Goal: Obtain resource: Download file/media

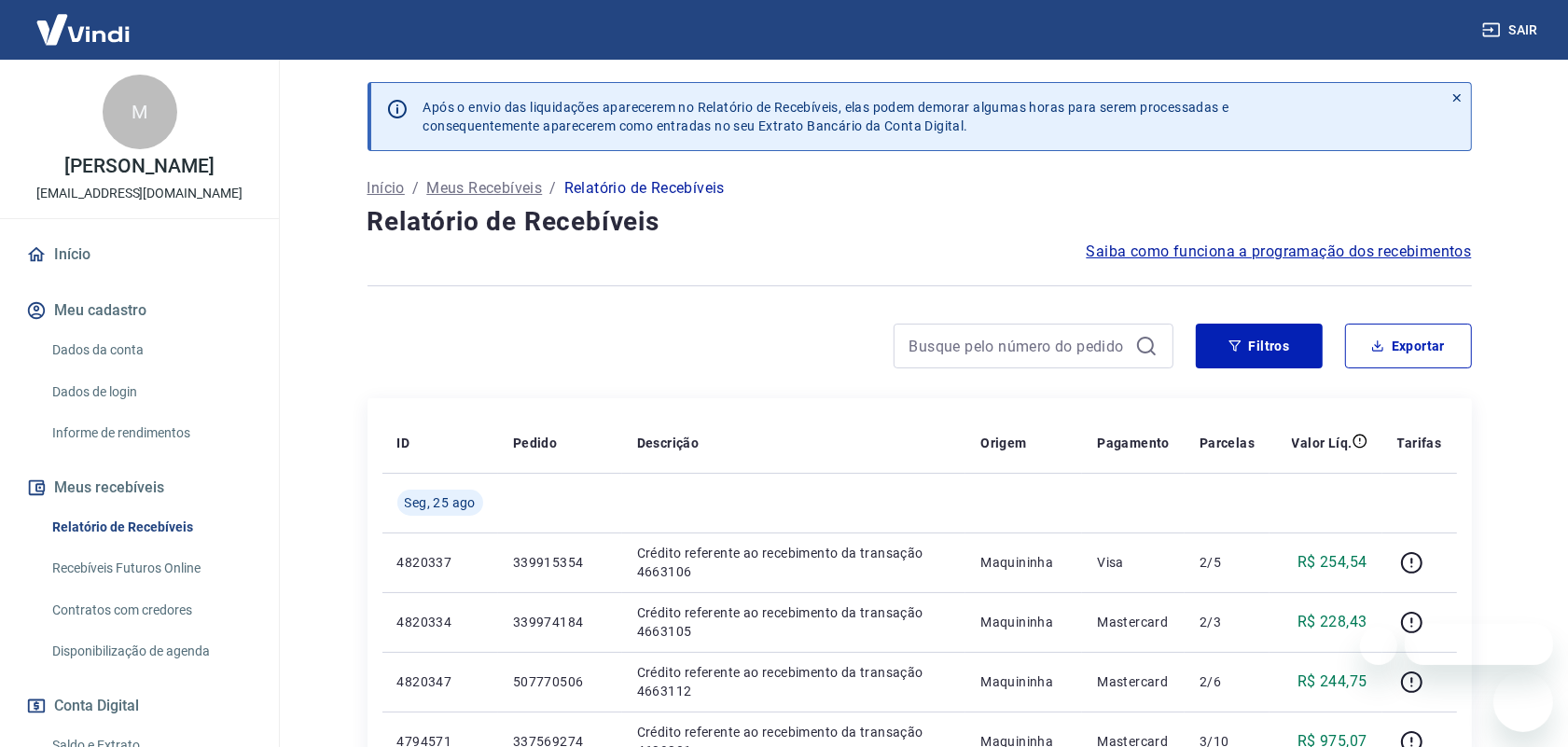
click at [147, 518] on link "Relatório de Recebíveis" at bounding box center [150, 527] width 211 height 38
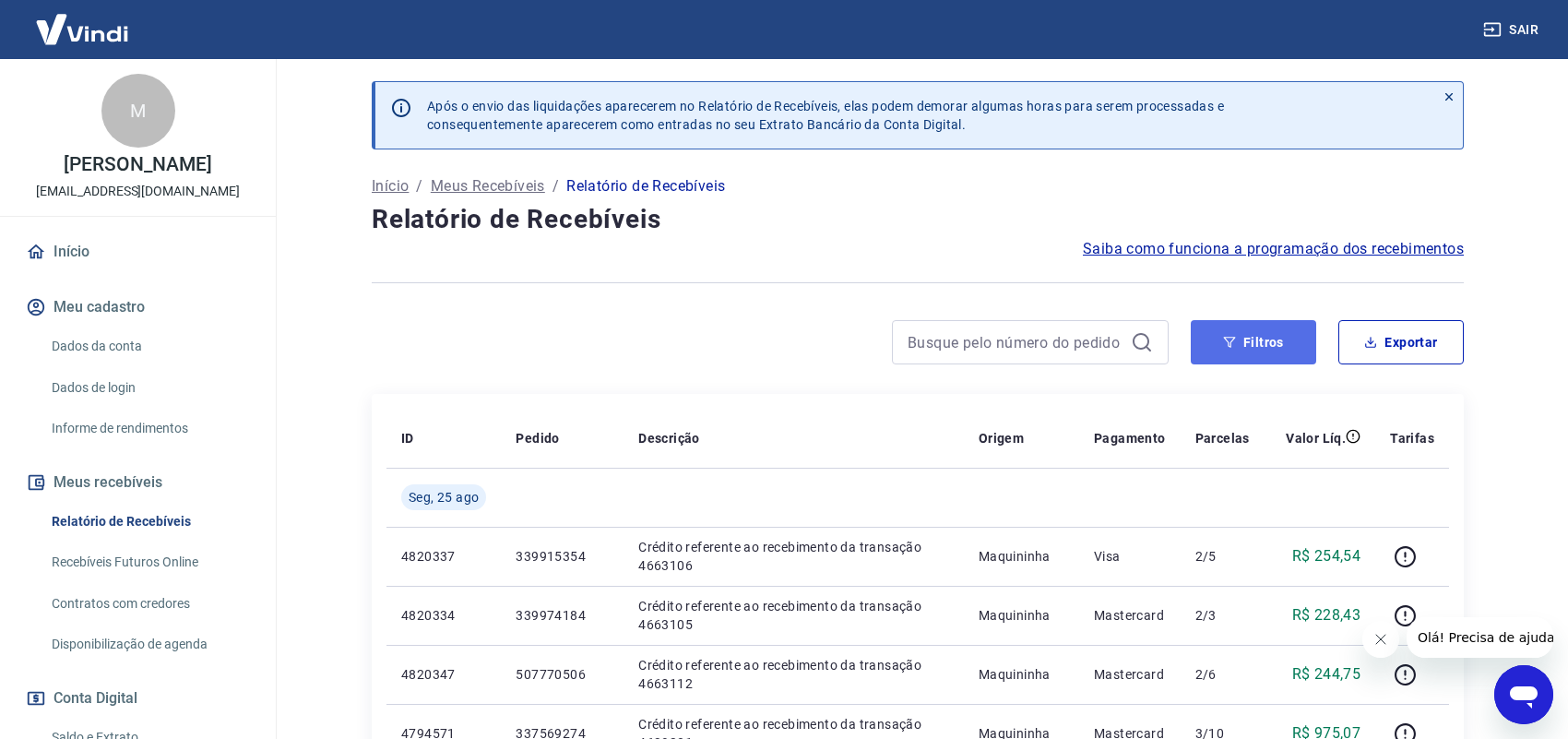
click at [1273, 333] on button "Filtros" at bounding box center [1253, 342] width 125 height 44
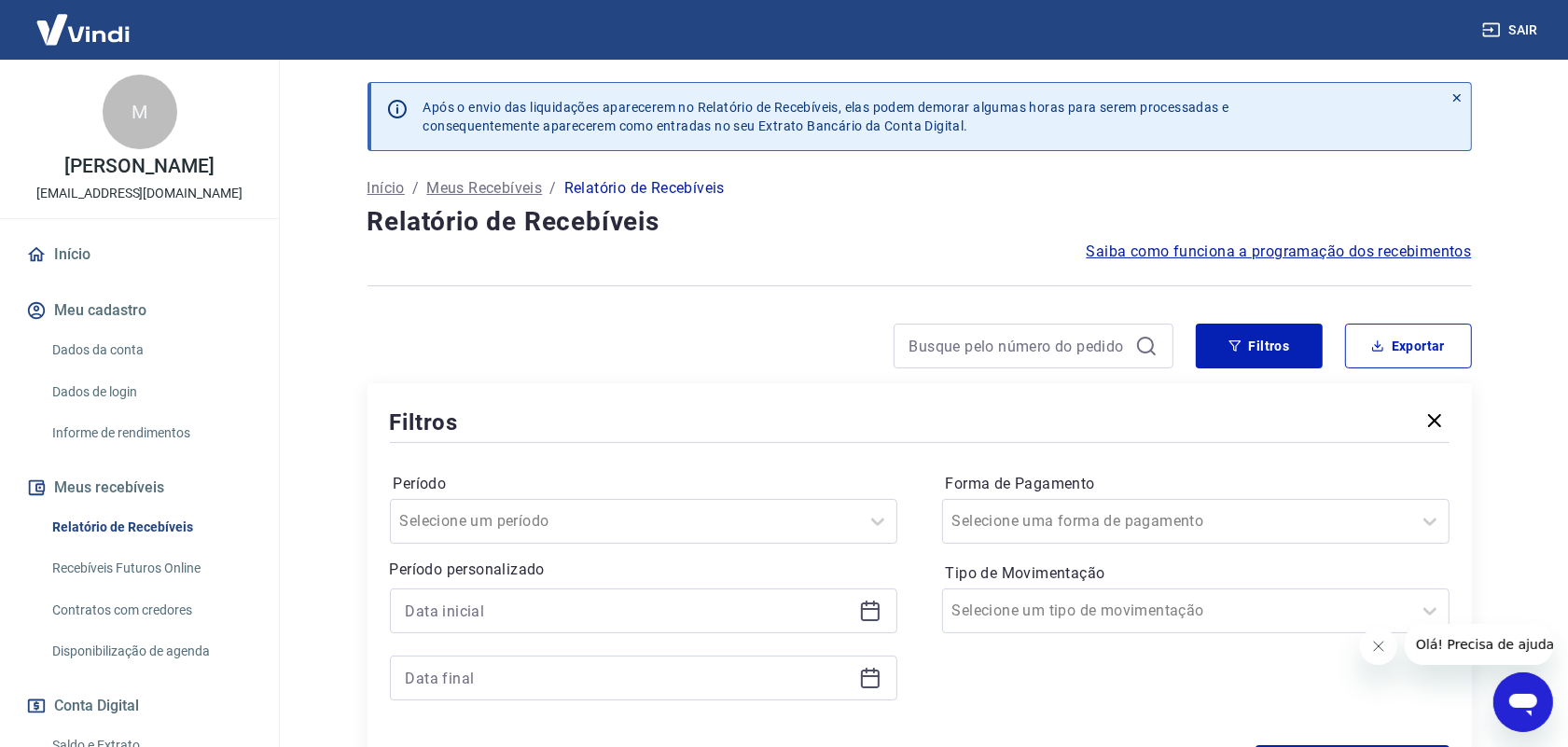
click at [864, 616] on icon at bounding box center [870, 611] width 22 height 22
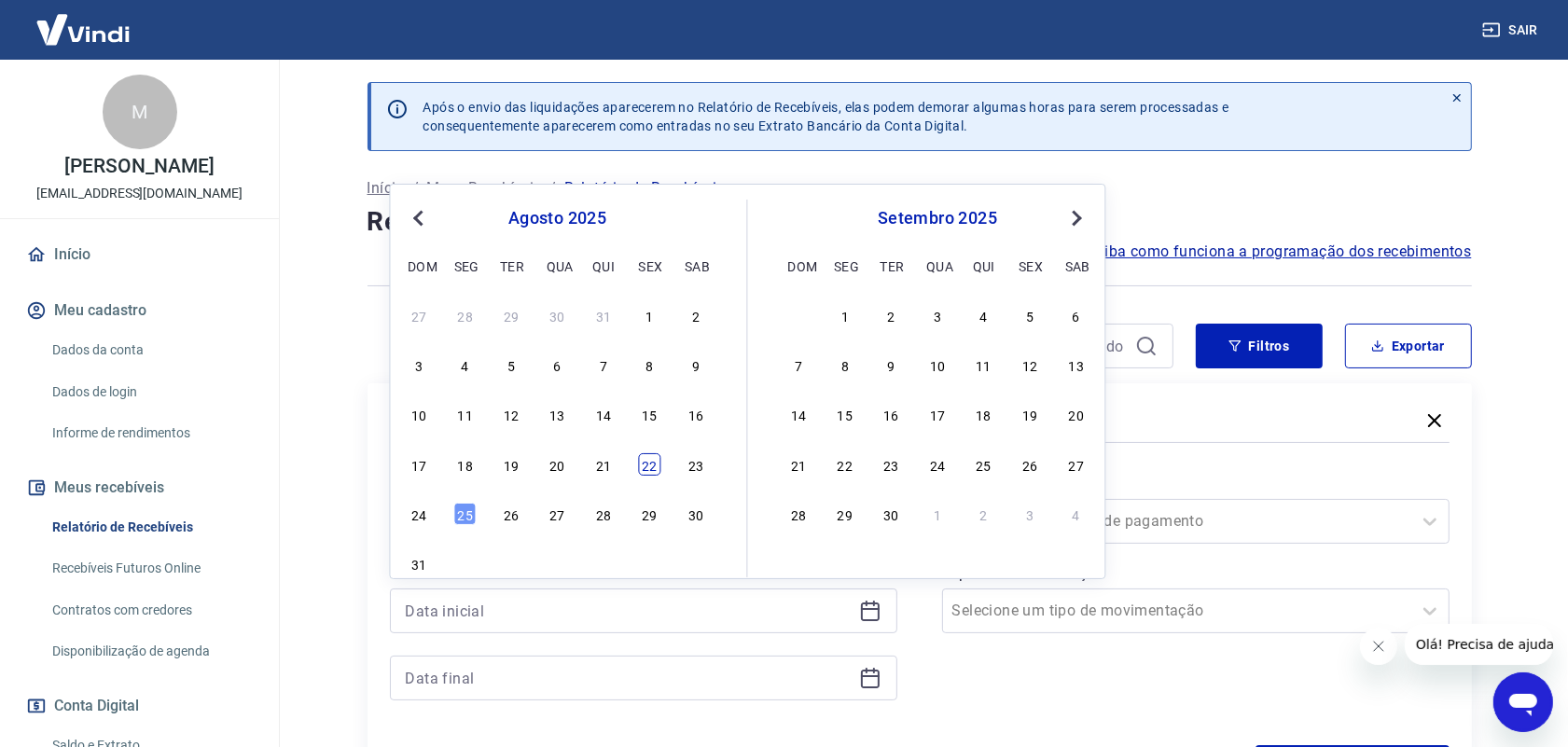
click at [641, 464] on div "22" at bounding box center [650, 464] width 22 height 22
type input "[DATE]"
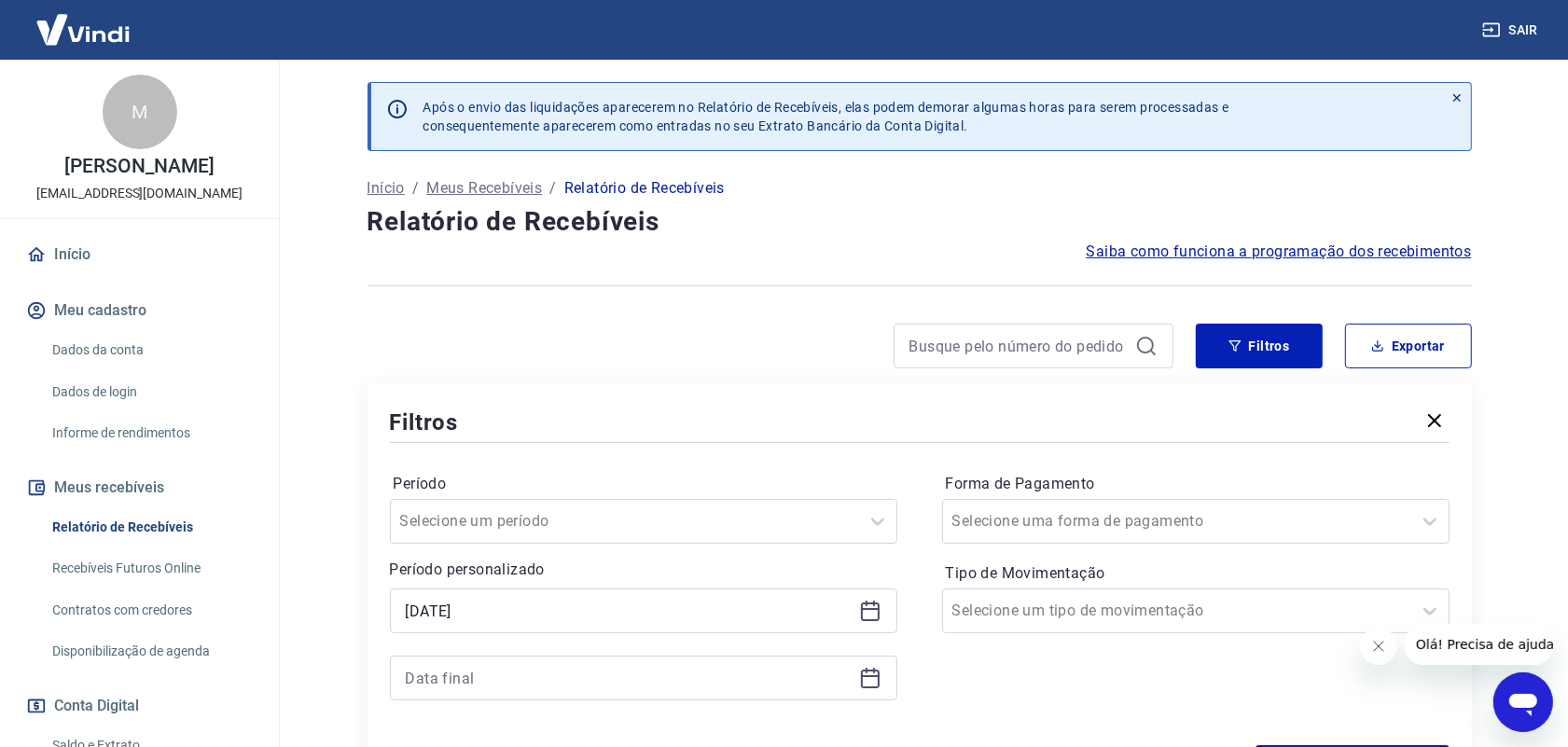
click at [869, 676] on icon at bounding box center [870, 676] width 19 height 2
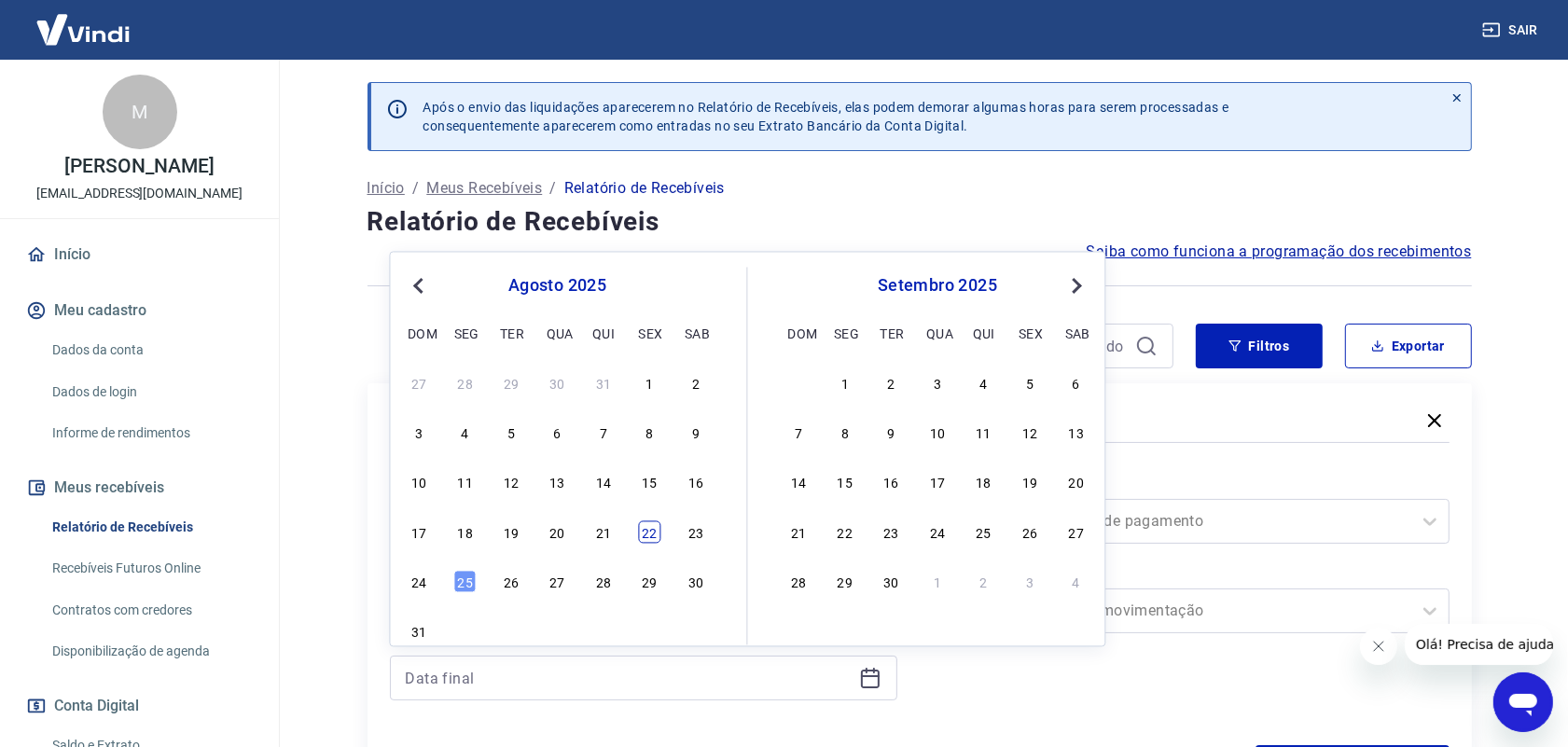
click at [651, 536] on div "22" at bounding box center [650, 531] width 22 height 22
type input "[DATE]"
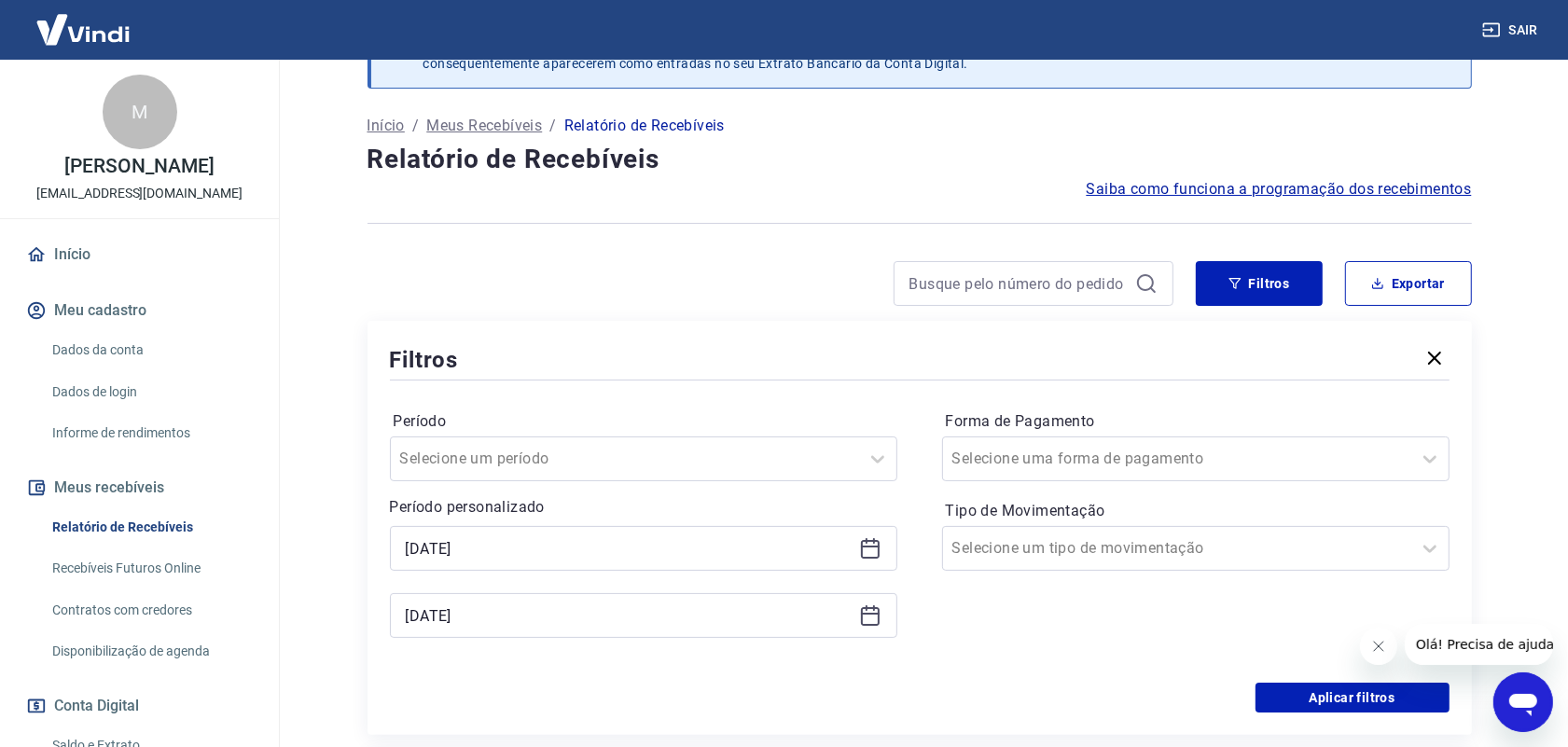
scroll to position [117, 0]
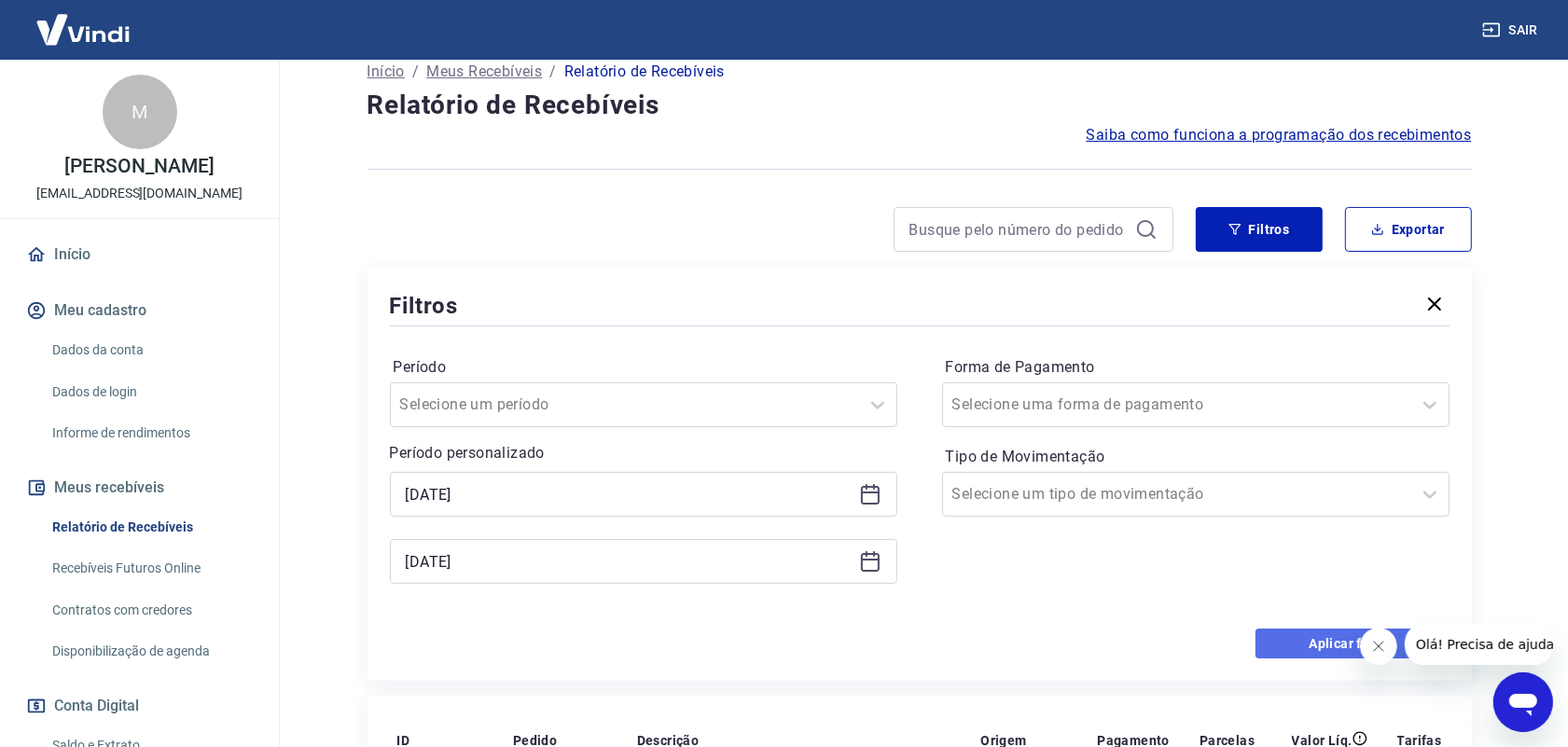
click at [1330, 653] on button "Aplicar filtros" at bounding box center [1353, 643] width 194 height 30
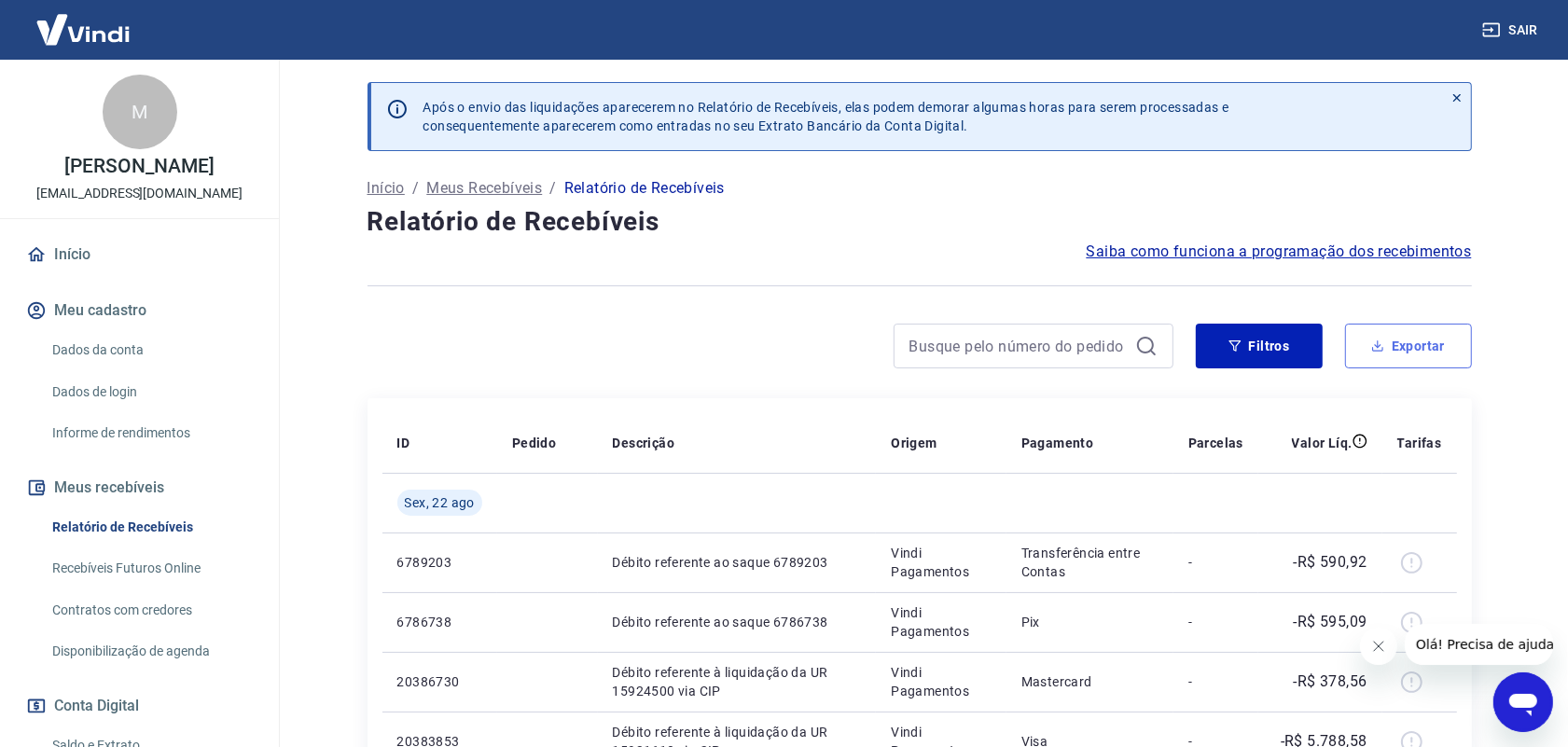
click at [1413, 347] on button "Exportar" at bounding box center [1409, 346] width 127 height 45
type input "[DATE]"
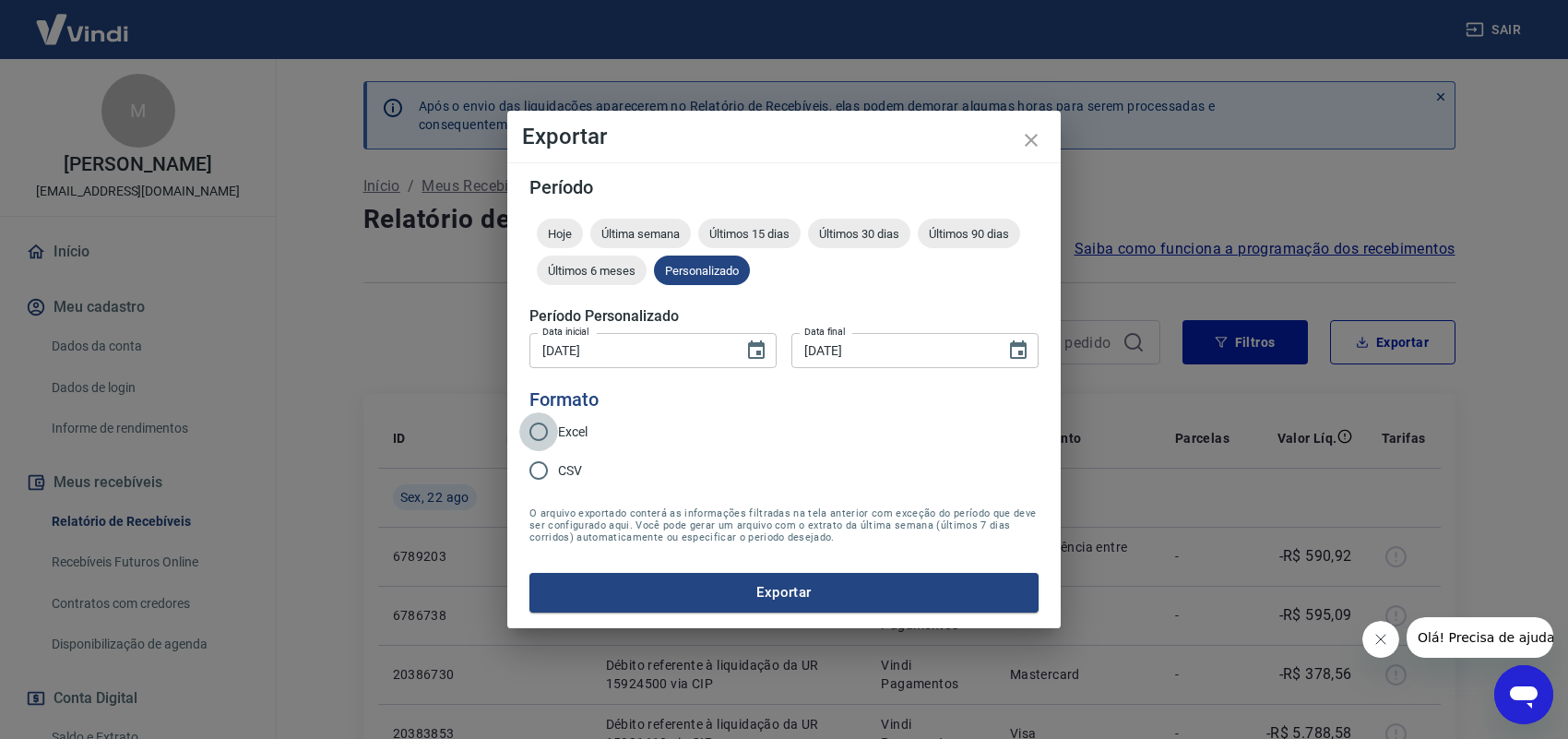
click at [542, 431] on input "Excel" at bounding box center [538, 432] width 39 height 39
radio input "true"
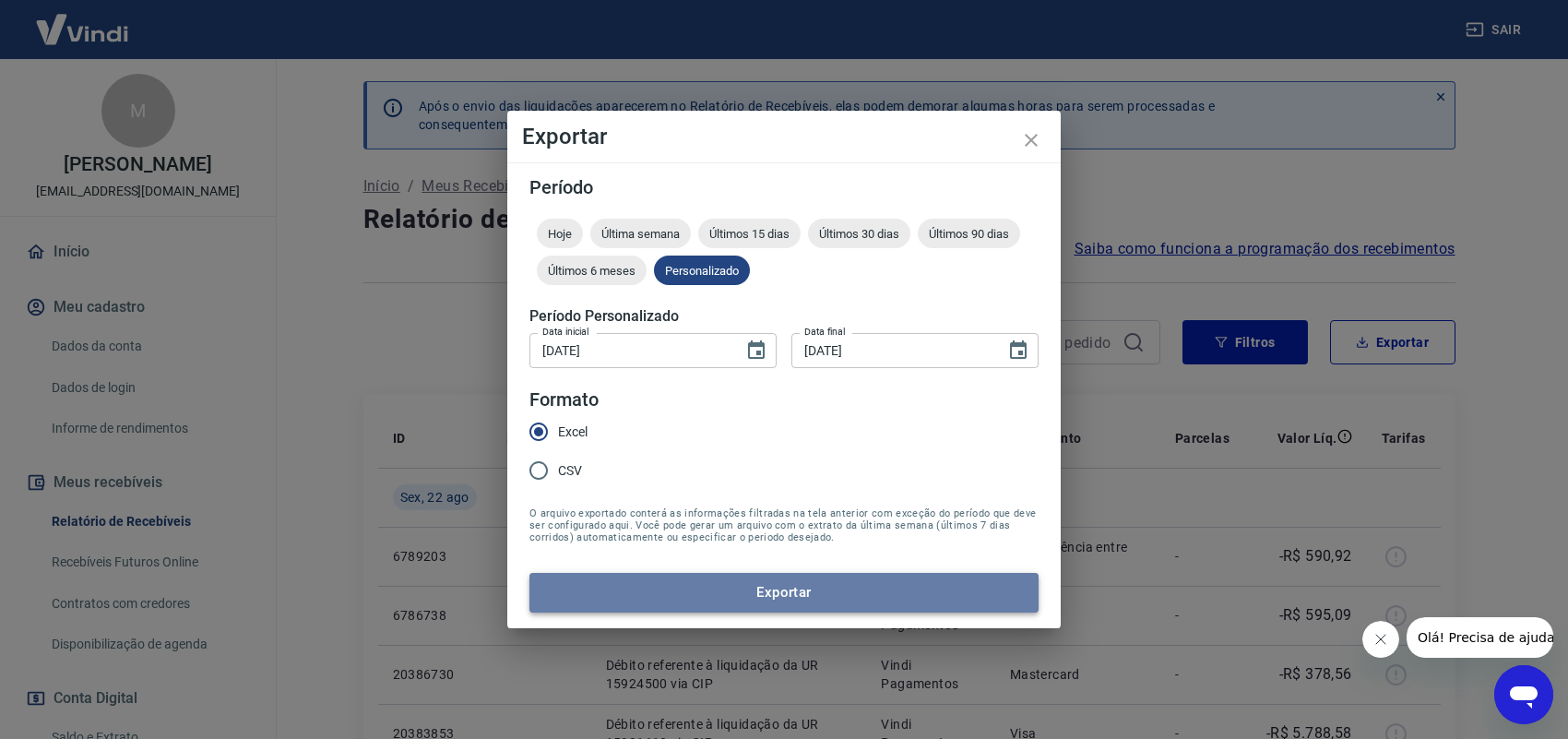
click at [802, 582] on button "Exportar" at bounding box center [784, 593] width 509 height 39
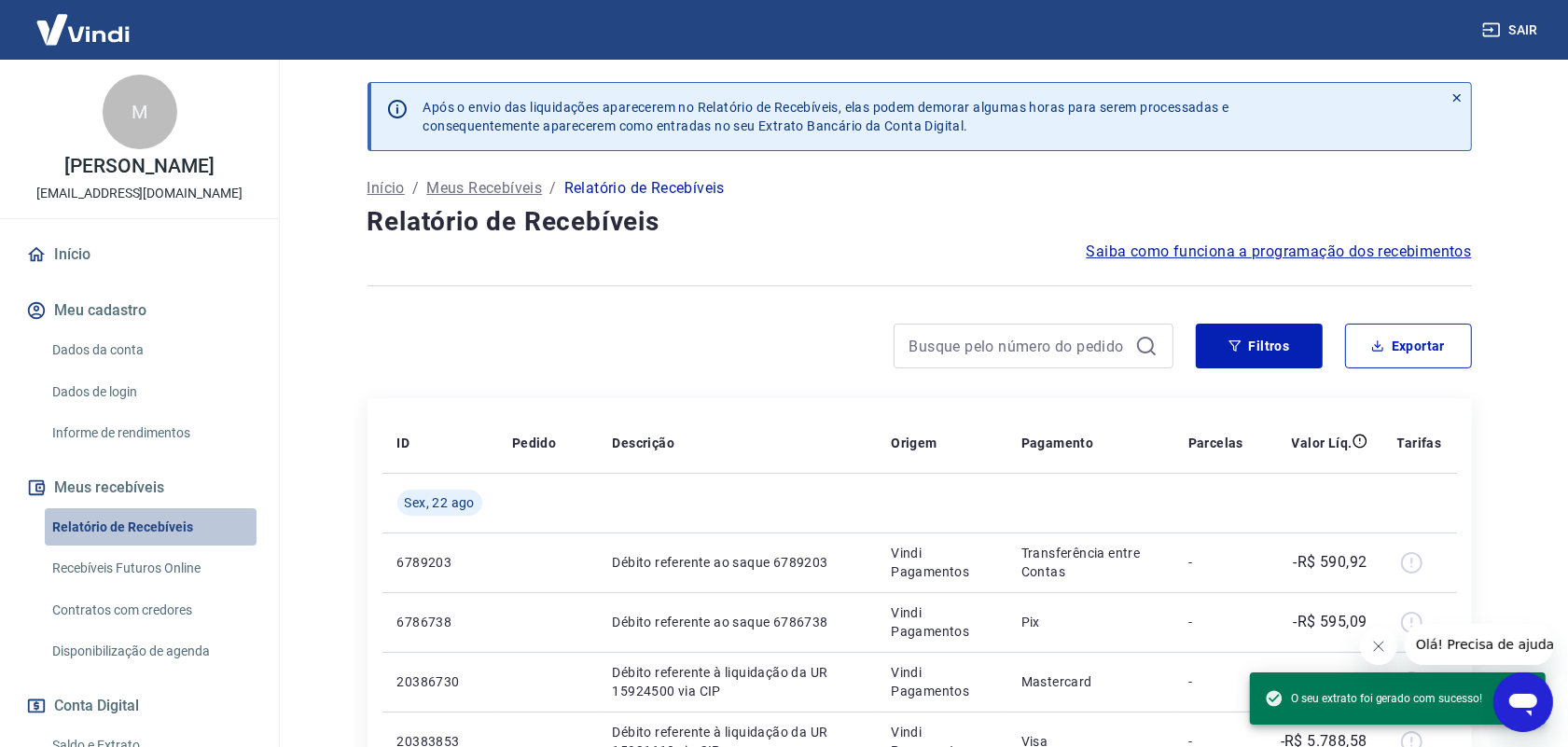
click at [177, 517] on link "Relatório de Recebíveis" at bounding box center [150, 527] width 211 height 38
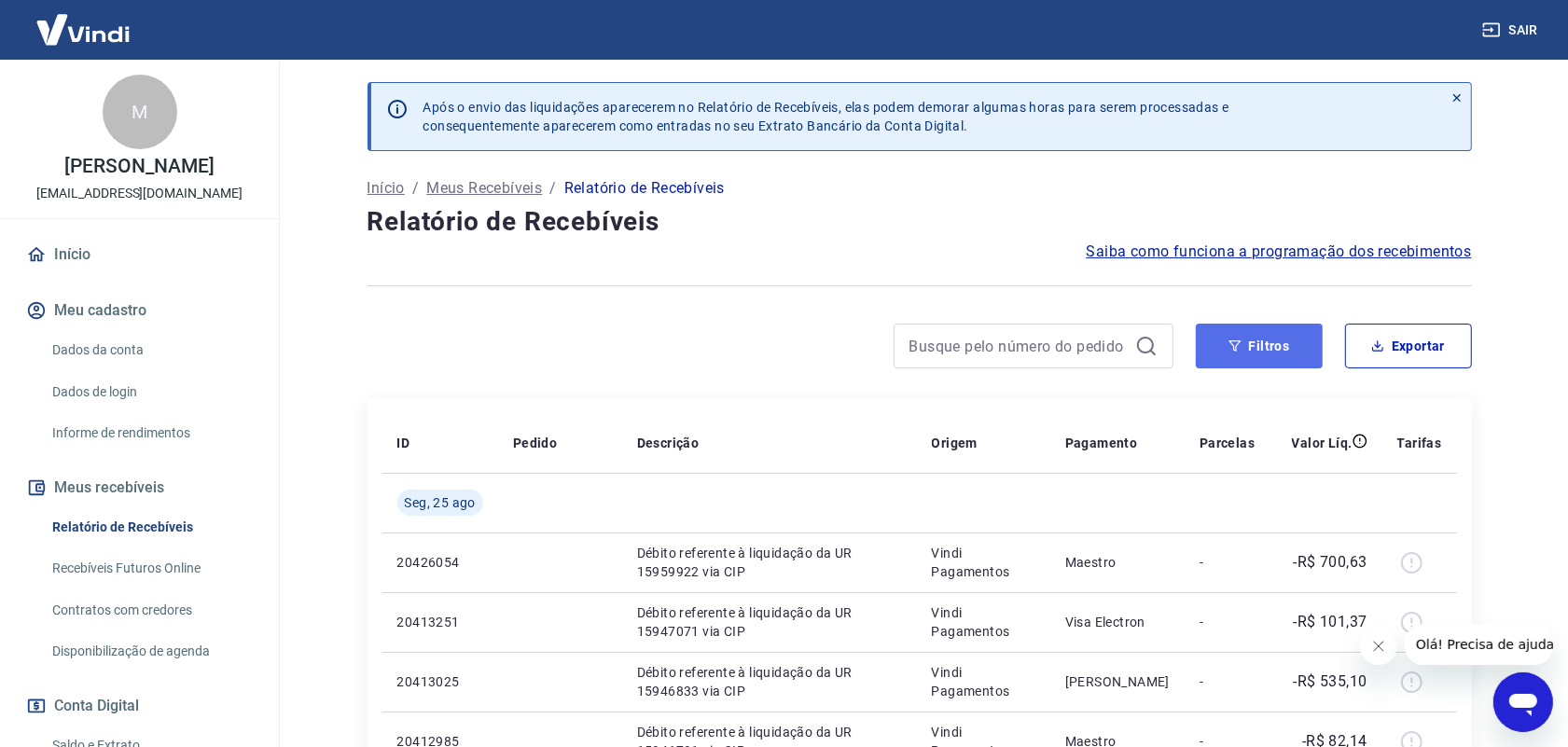
click at [1281, 334] on button "Filtros" at bounding box center [1259, 346] width 127 height 45
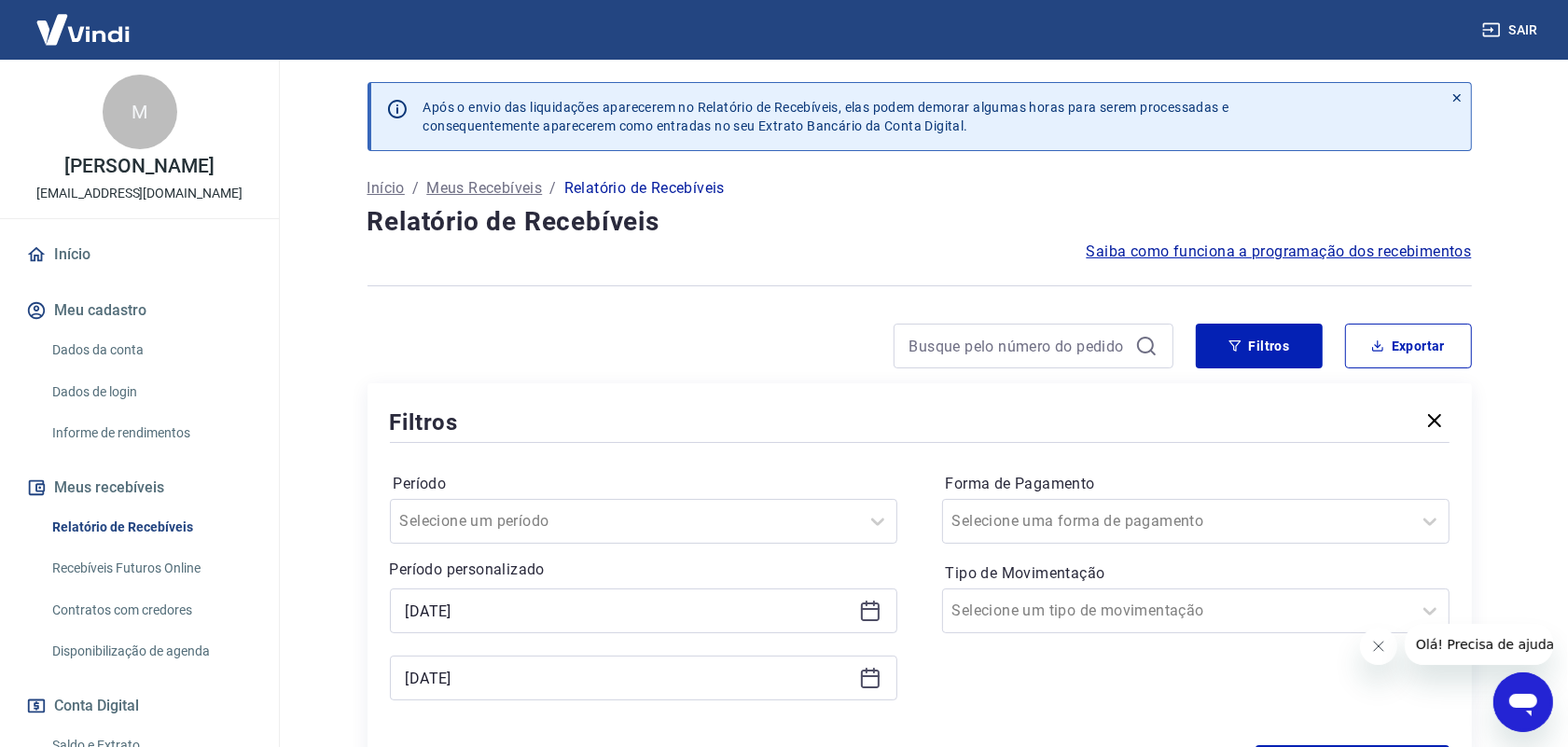
click at [870, 616] on icon at bounding box center [870, 611] width 22 height 22
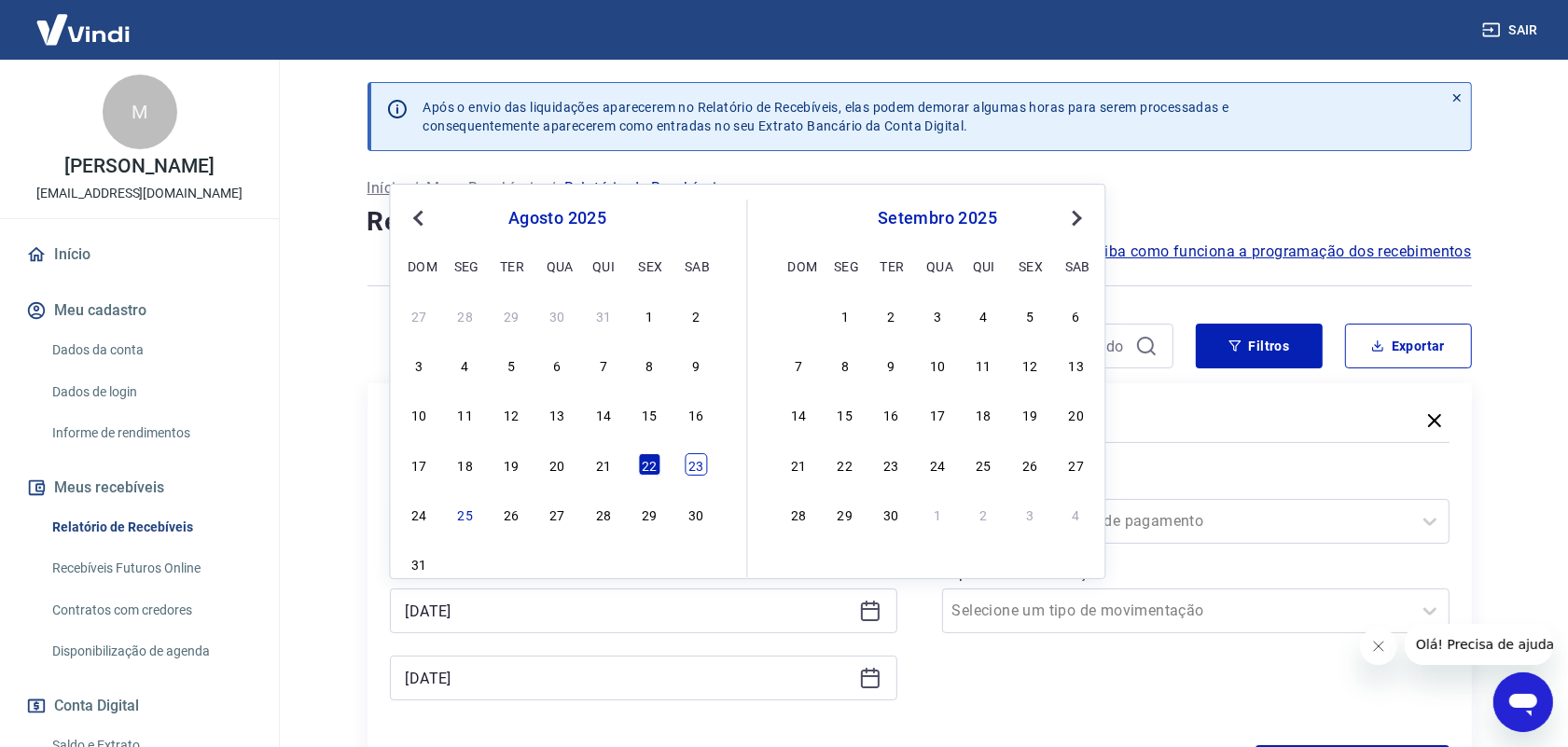
click at [695, 464] on div "23" at bounding box center [696, 464] width 22 height 22
type input "[DATE]"
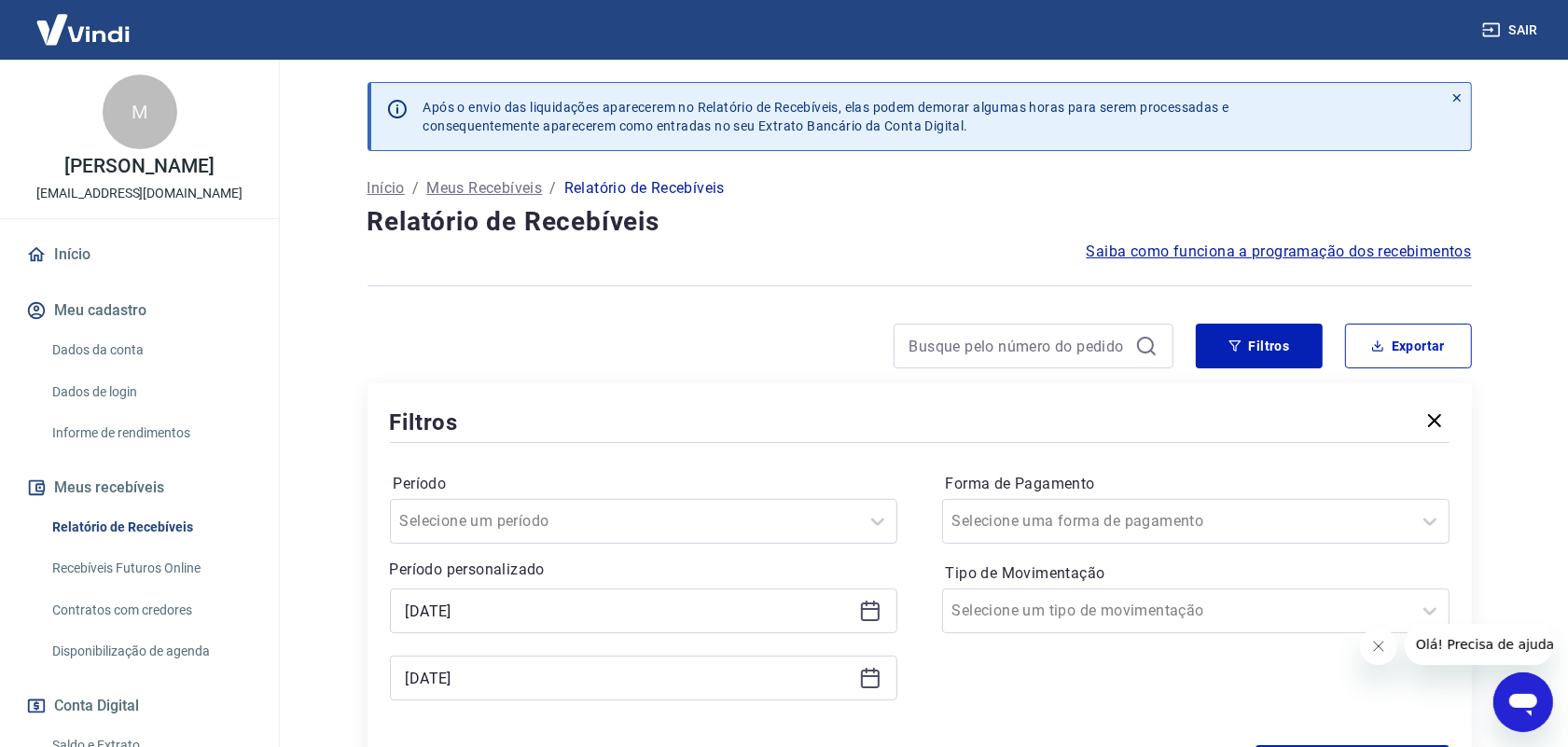
click at [874, 688] on icon at bounding box center [870, 678] width 19 height 19
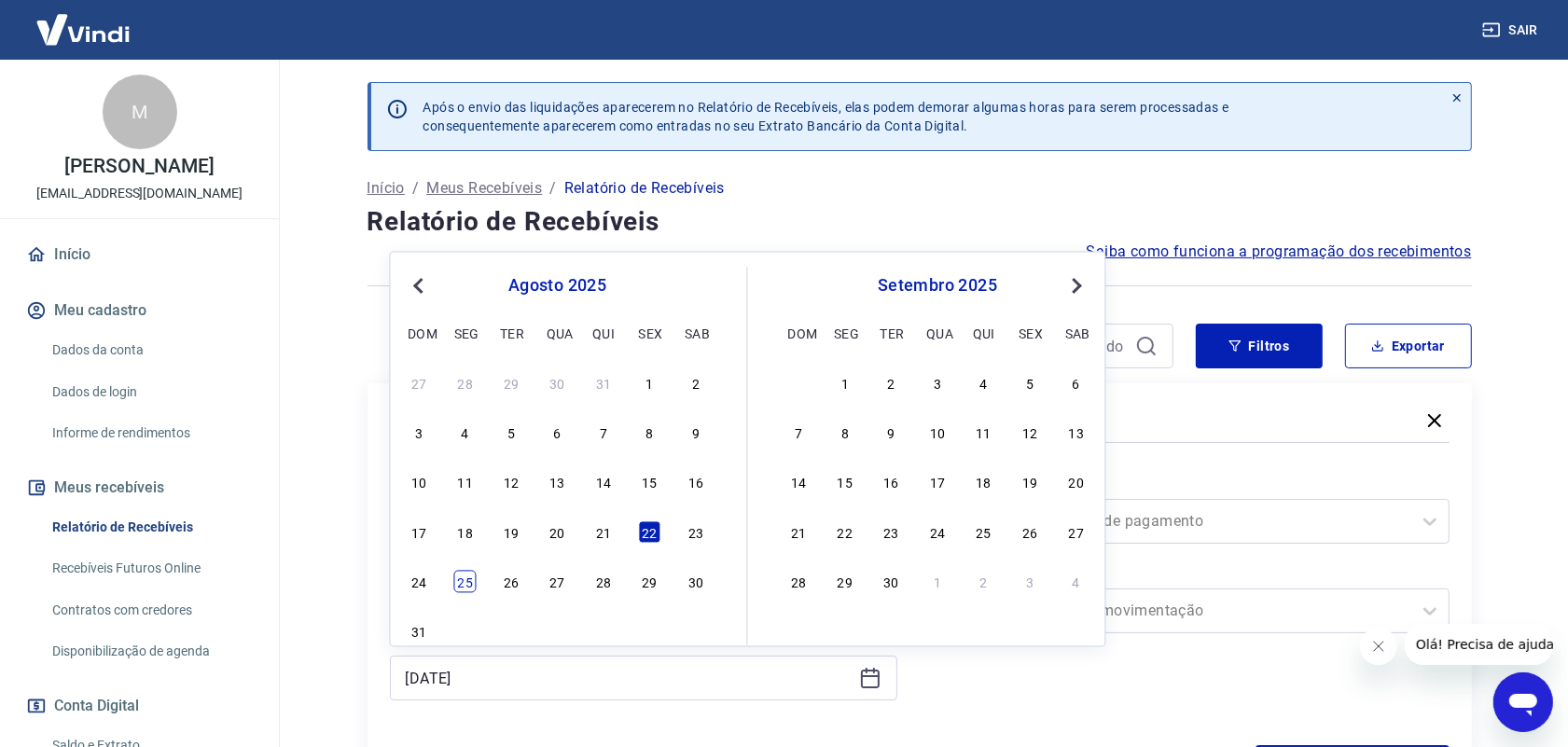
click at [467, 587] on div "25" at bounding box center [465, 581] width 22 height 22
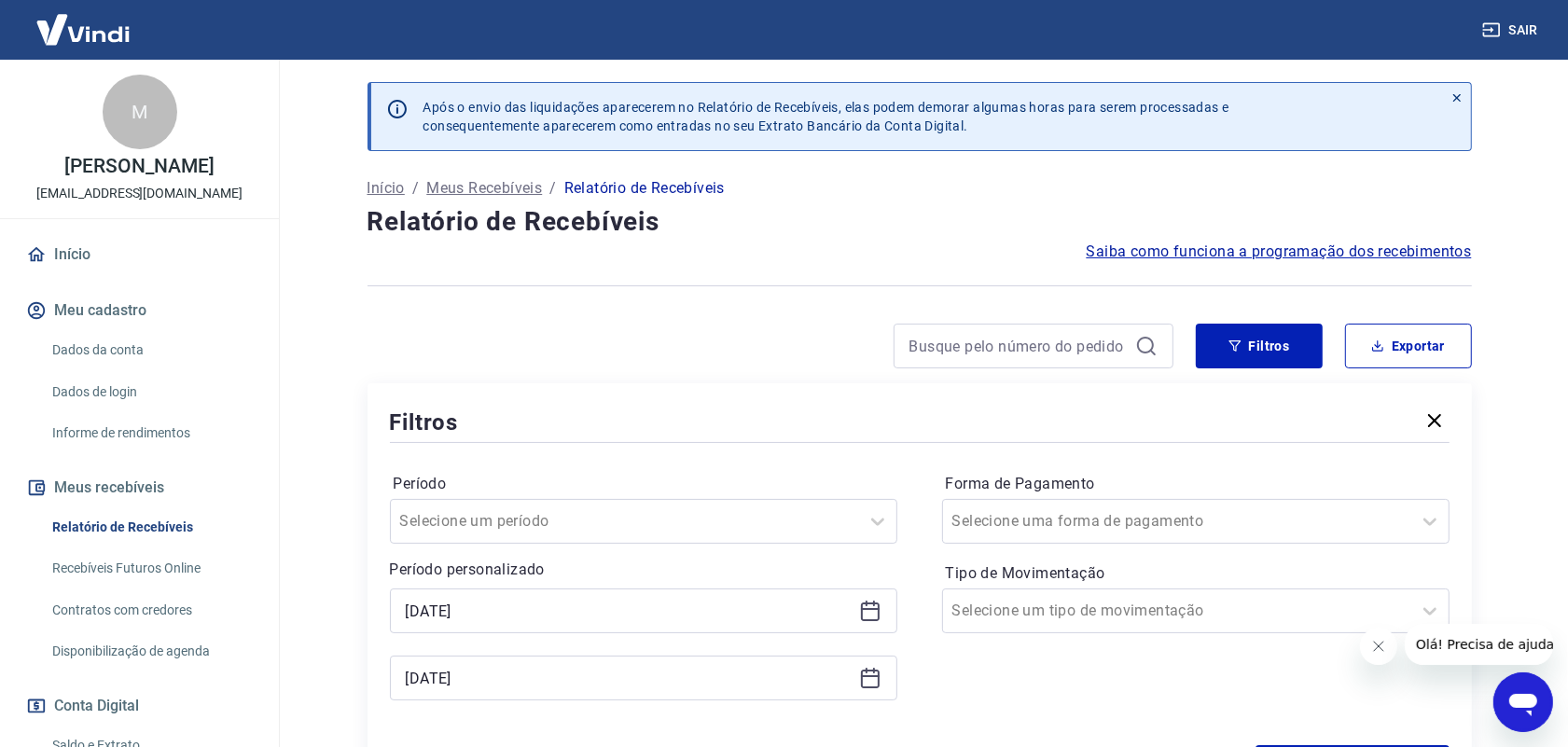
type input "[DATE]"
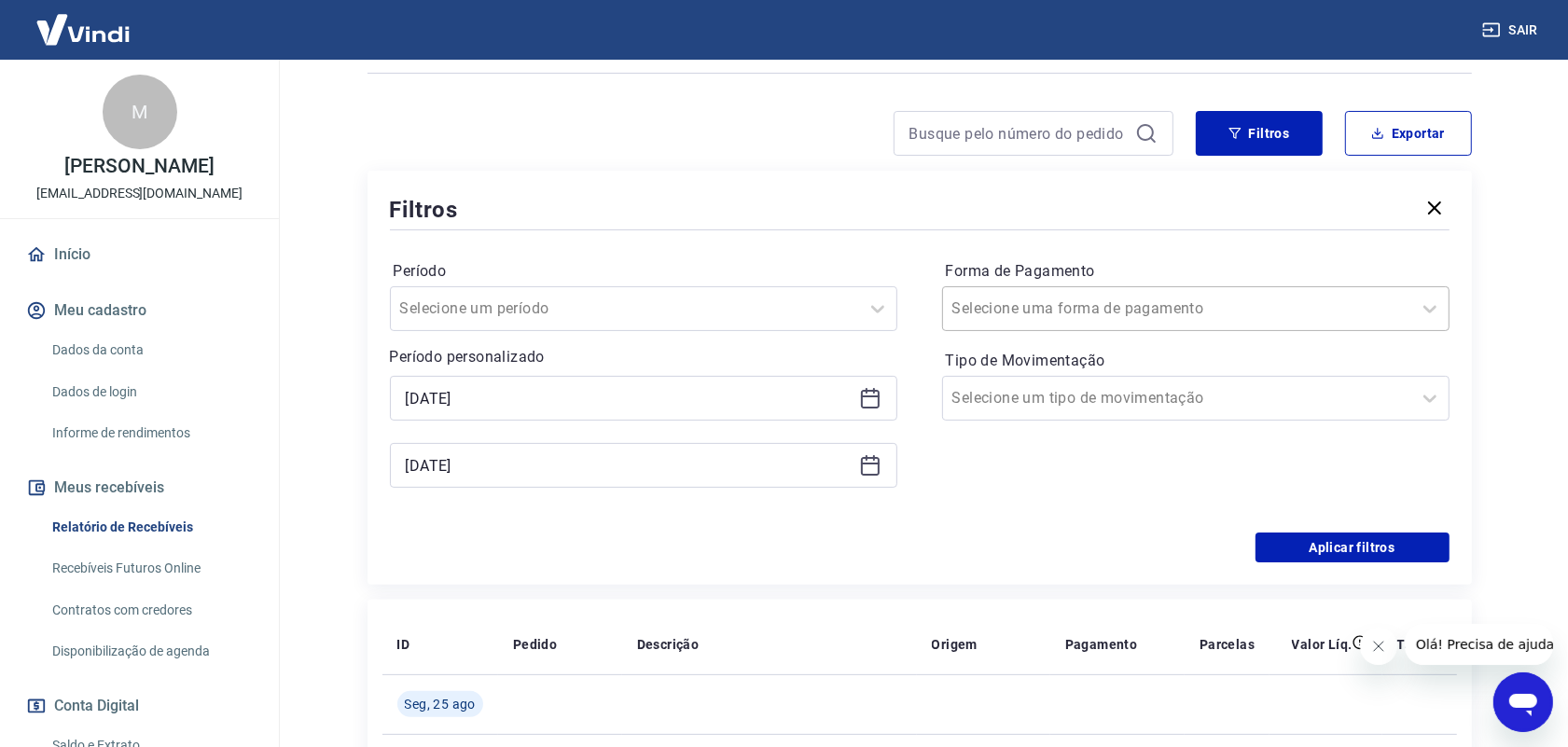
scroll to position [233, 0]
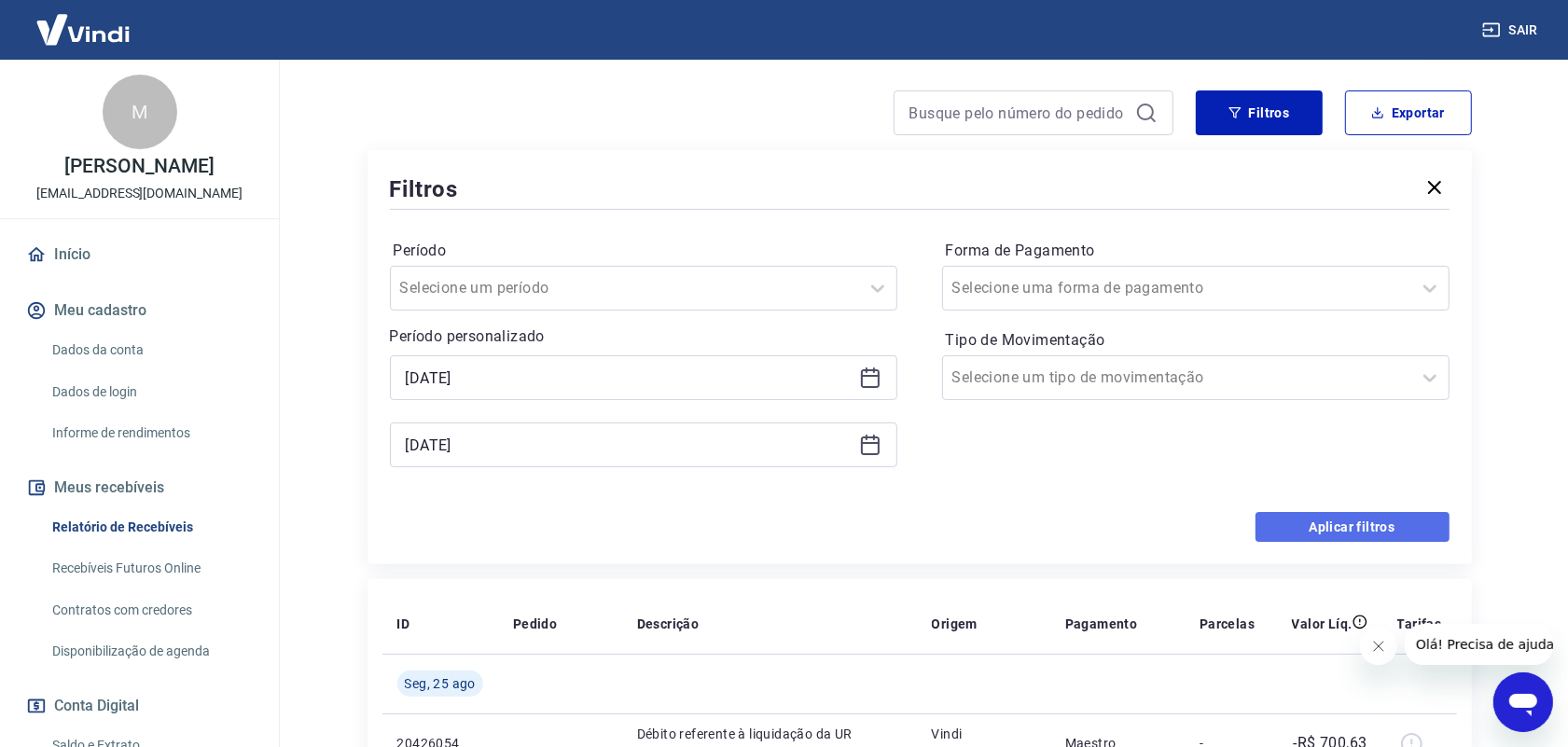
click at [1335, 518] on button "Aplicar filtros" at bounding box center [1353, 527] width 194 height 30
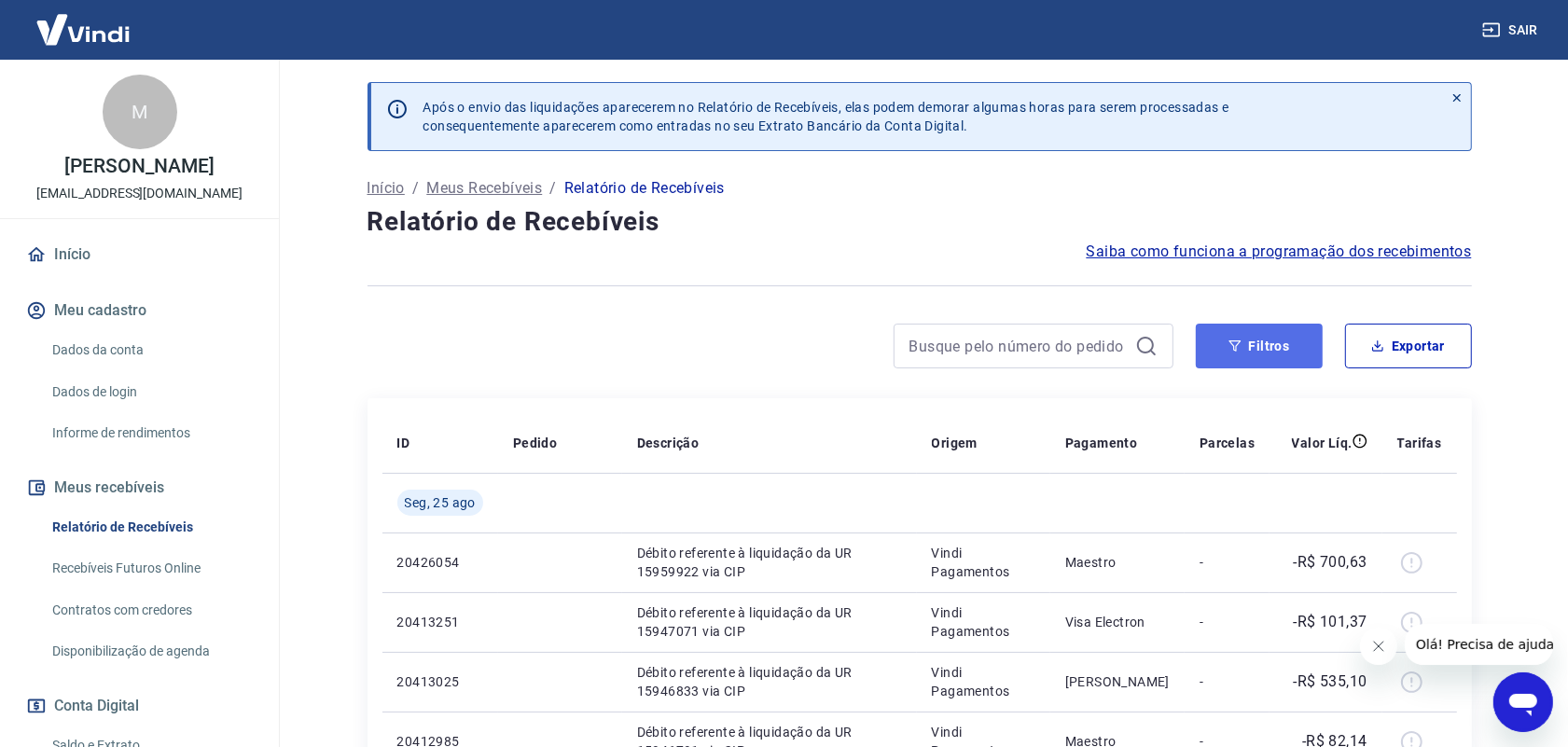
click at [1253, 350] on button "Filtros" at bounding box center [1259, 346] width 127 height 45
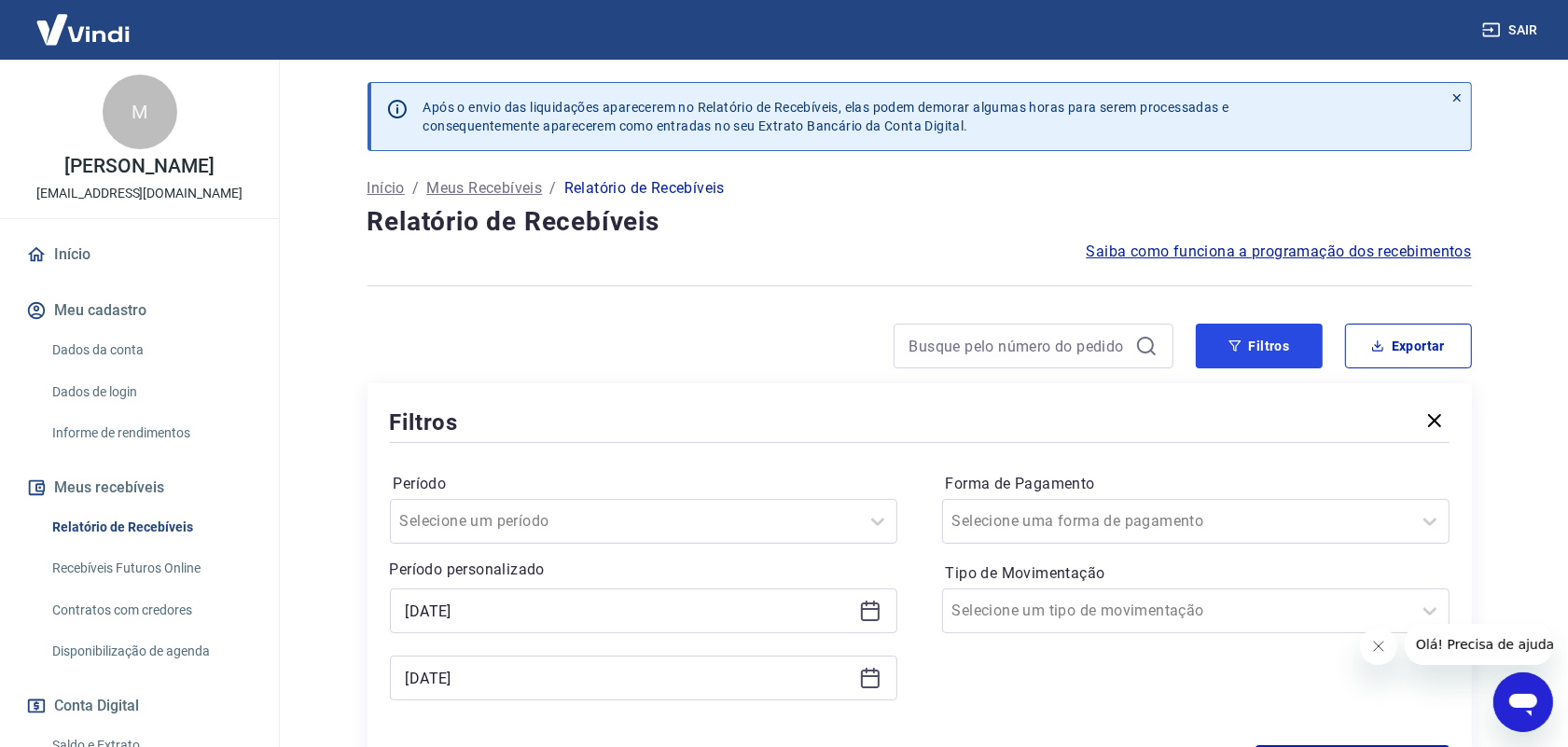
scroll to position [117, 0]
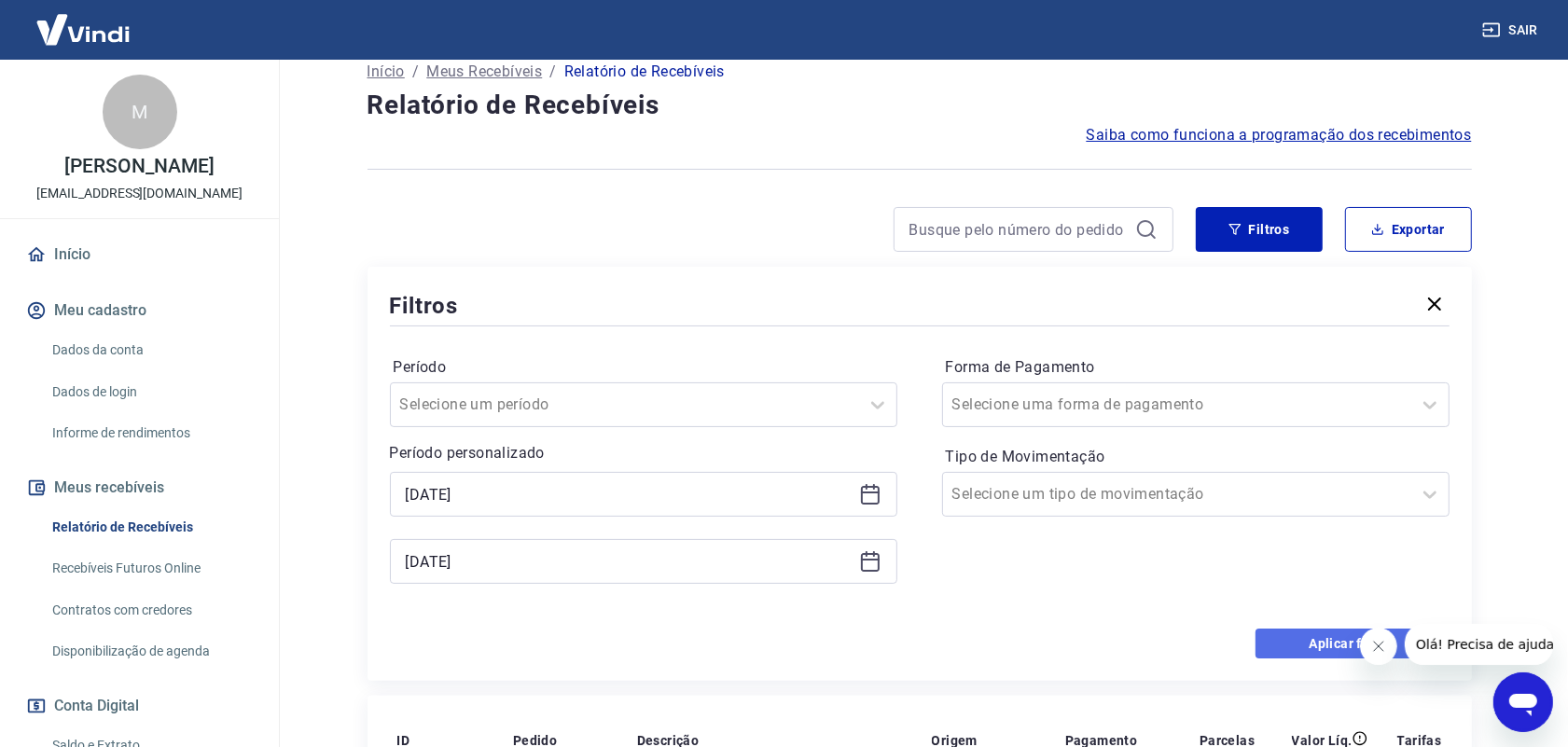
click at [1275, 645] on button "Aplicar filtros" at bounding box center [1353, 643] width 194 height 30
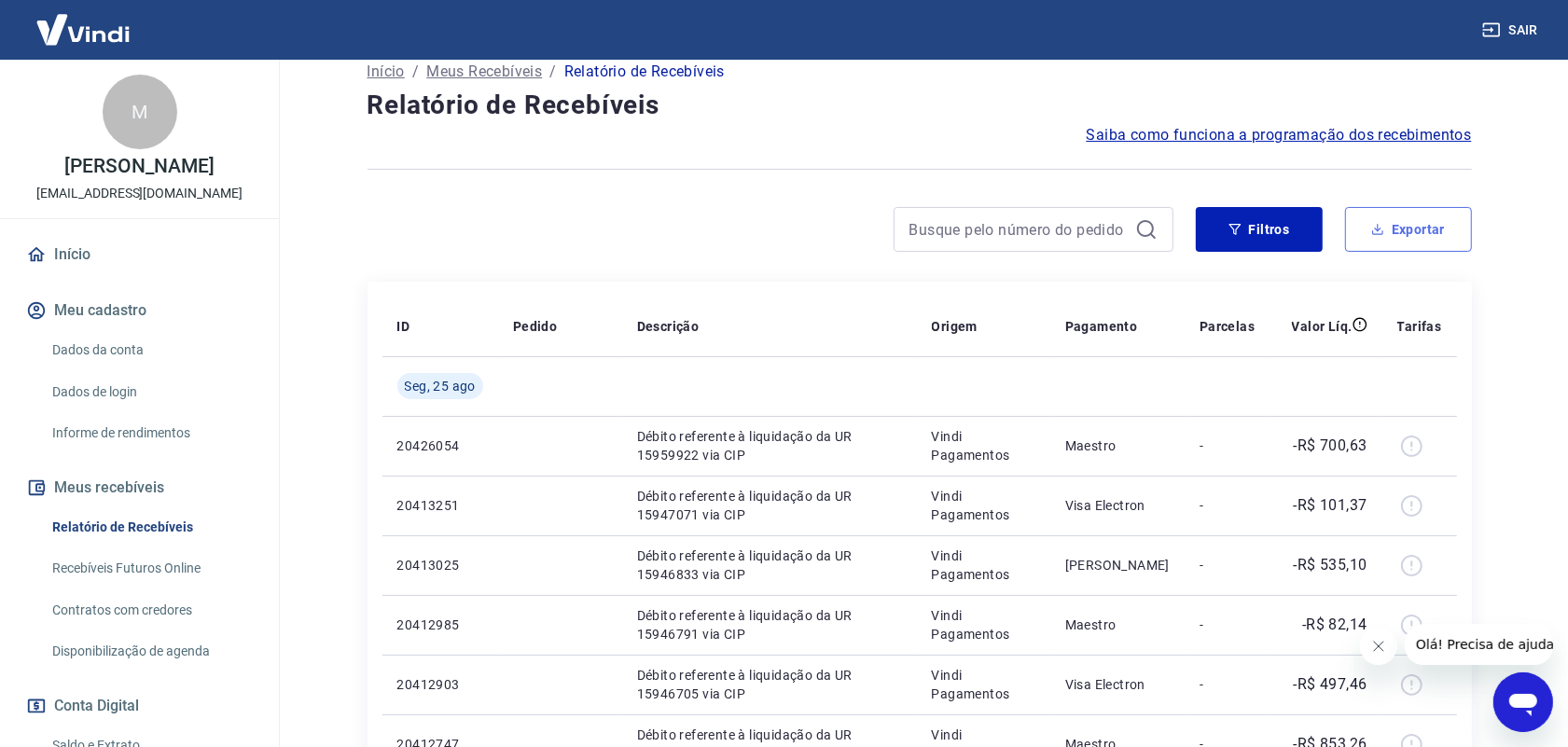
click at [1415, 216] on button "Exportar" at bounding box center [1409, 230] width 127 height 45
type input "[DATE]"
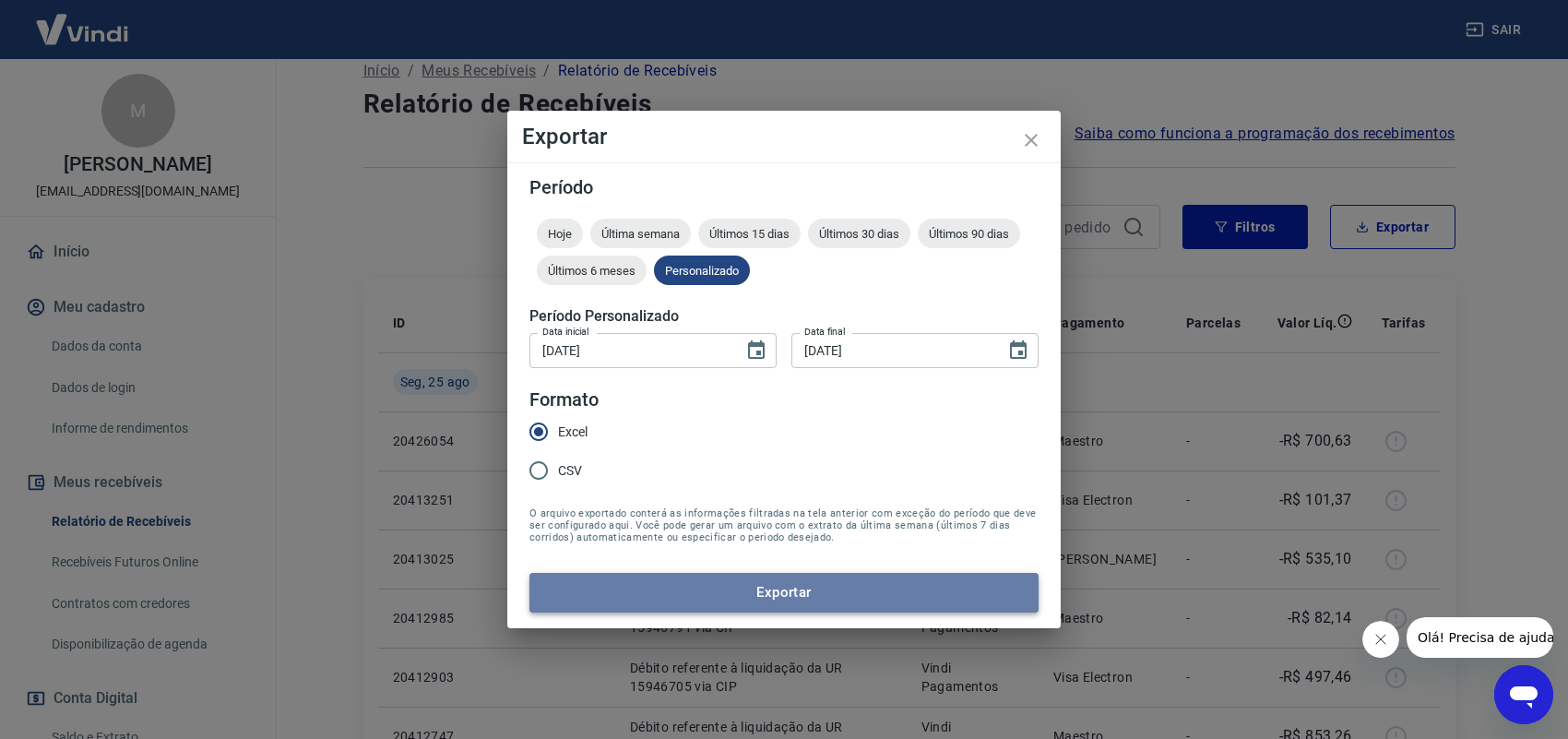
click at [790, 600] on button "Exportar" at bounding box center [784, 593] width 509 height 39
